Goal: Task Accomplishment & Management: Use online tool/utility

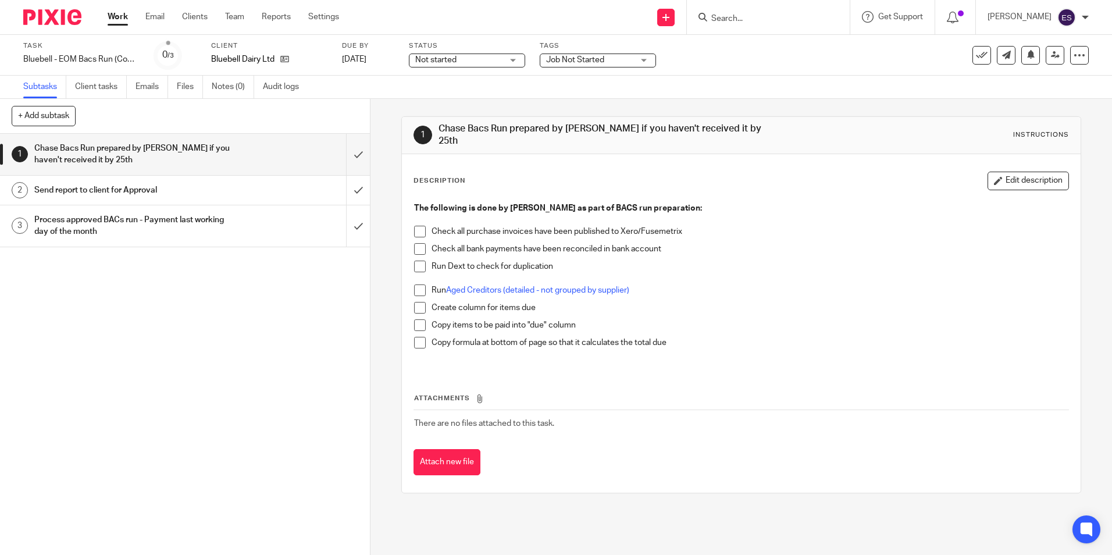
click at [121, 17] on link "Work" at bounding box center [118, 17] width 20 height 12
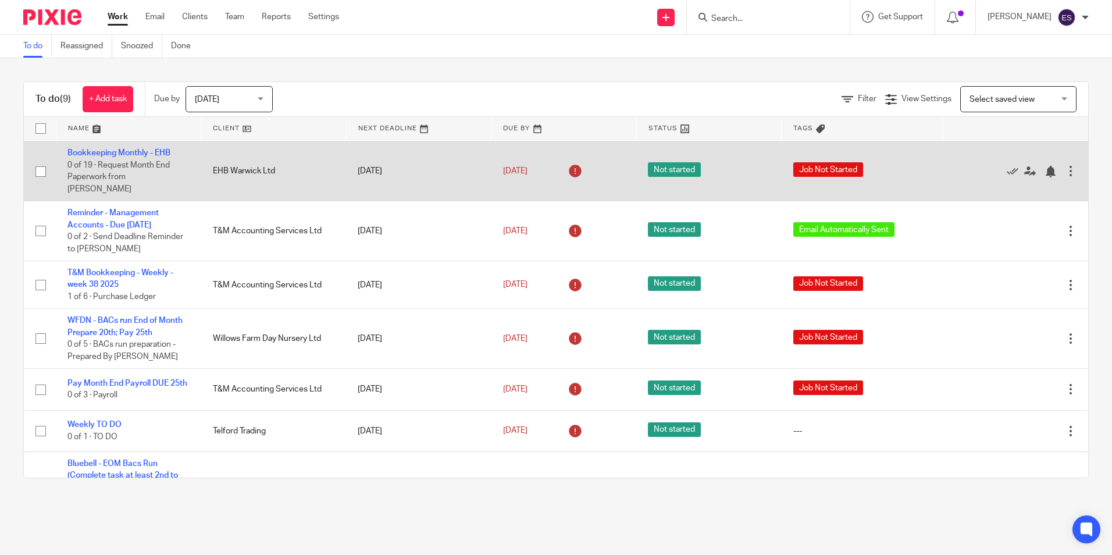
scroll to position [116, 0]
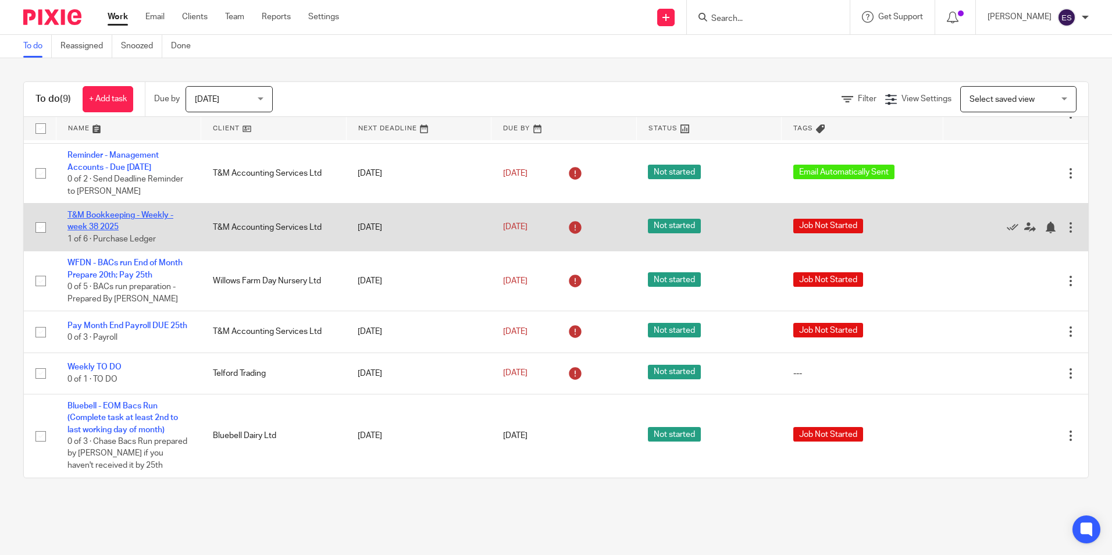
click at [122, 216] on link "T&M Bookkeeping - Weekly - week 38 2025" at bounding box center [120, 221] width 106 height 20
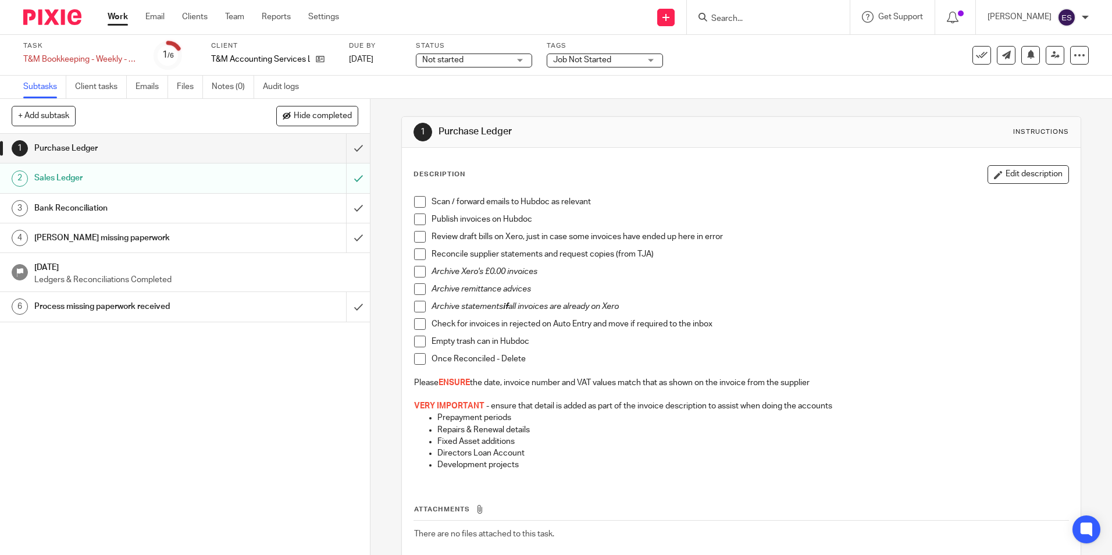
click at [92, 213] on h1 "Bank Reconciliation" at bounding box center [134, 208] width 200 height 17
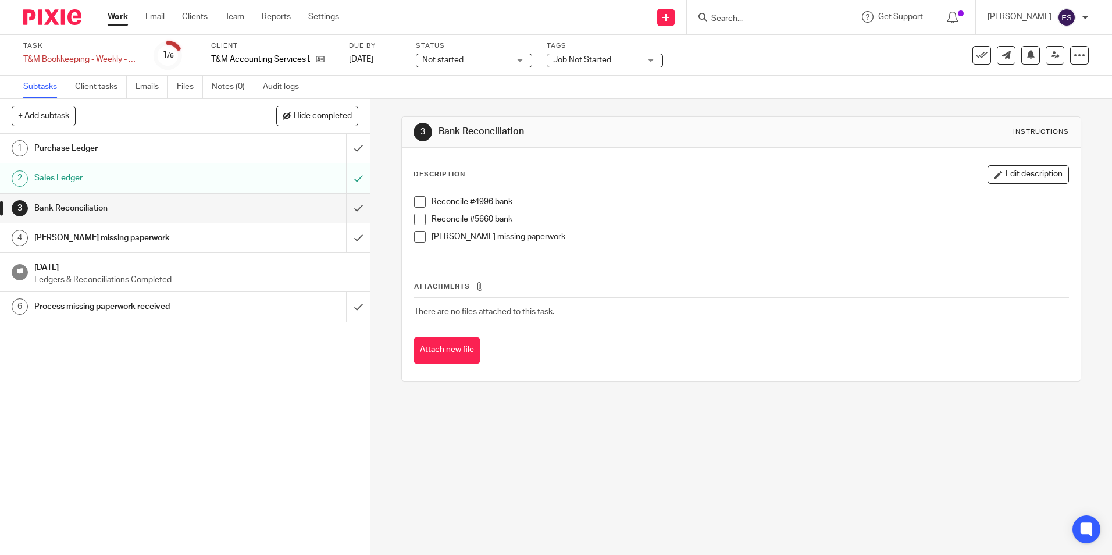
click at [104, 155] on h1 "Purchase Ledger" at bounding box center [134, 148] width 200 height 17
